Goal: Information Seeking & Learning: Learn about a topic

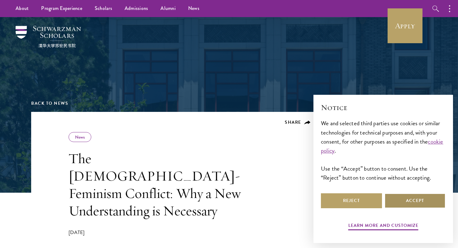
click at [394, 202] on button "Accept" at bounding box center [414, 201] width 61 height 15
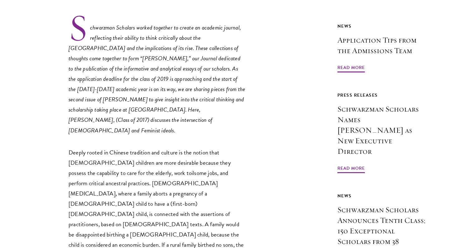
scroll to position [264, 0]
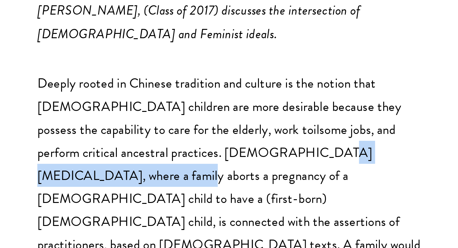
drag, startPoint x: 141, startPoint y: 153, endPoint x: 214, endPoint y: 155, distance: 73.2
click at [214, 155] on p "Deeply rooted in Chinese tradition and culture is the notion that [DEMOGRAPHIC_…" at bounding box center [156, 225] width 177 height 165
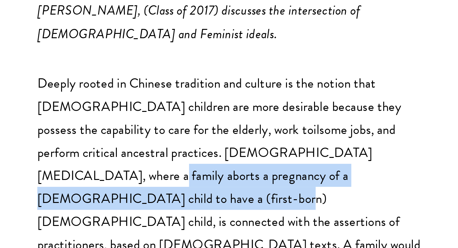
drag, startPoint x: 201, startPoint y: 159, endPoint x: 201, endPoint y: 155, distance: 3.9
click at [201, 155] on p "Deeply rooted in Chinese tradition and culture is the notion that [DEMOGRAPHIC_…" at bounding box center [156, 225] width 177 height 165
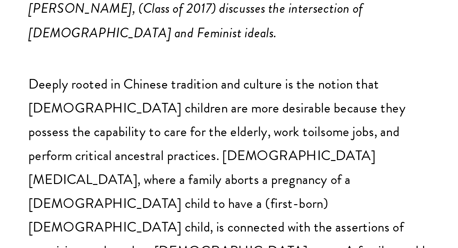
click at [203, 158] on p "Deeply rooted in Chinese tradition and culture is the notion that [DEMOGRAPHIC_…" at bounding box center [156, 225] width 177 height 165
